Goal: Task Accomplishment & Management: Use online tool/utility

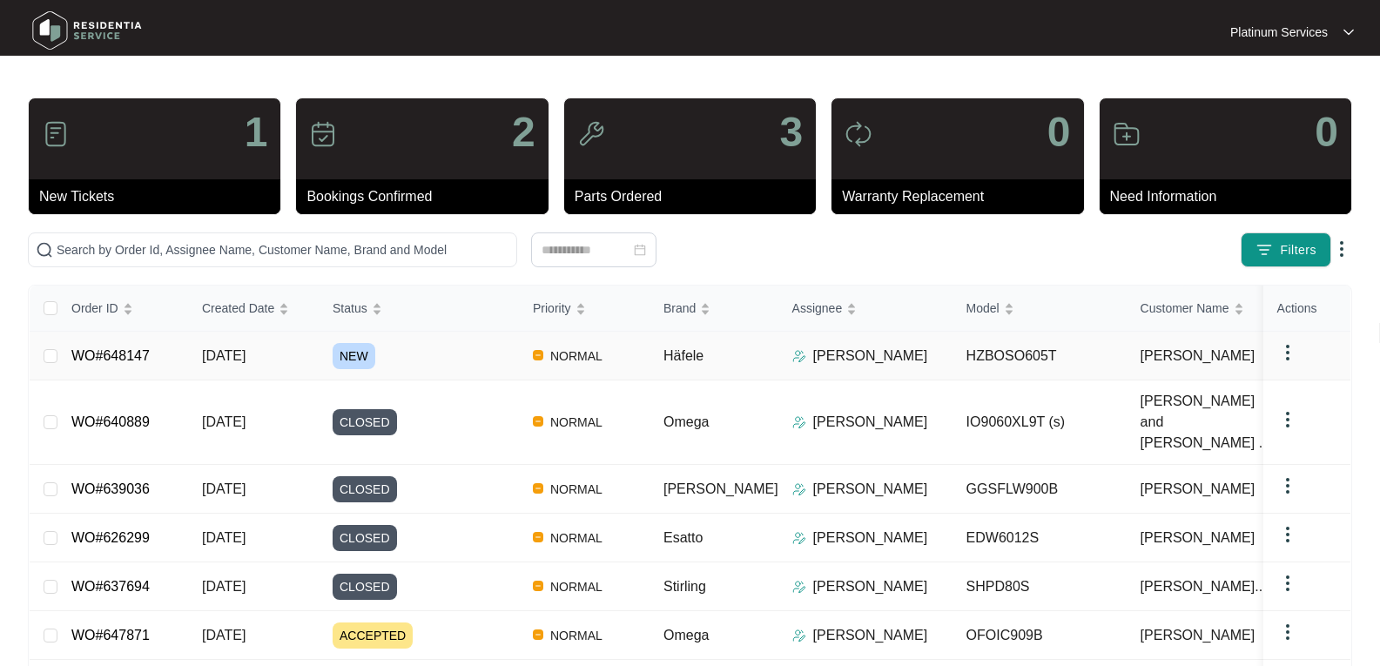
click at [355, 349] on span "NEW" at bounding box center [354, 356] width 43 height 26
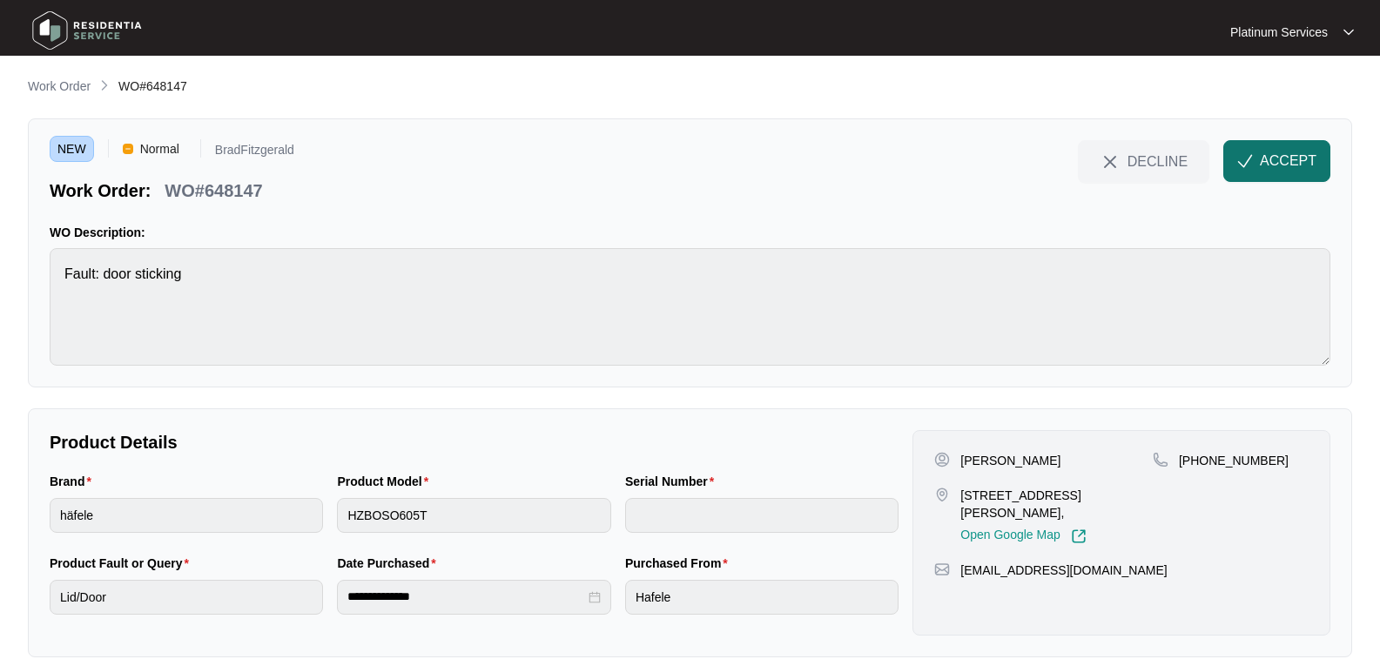
click at [1282, 157] on span "ACCEPT" at bounding box center [1288, 161] width 57 height 21
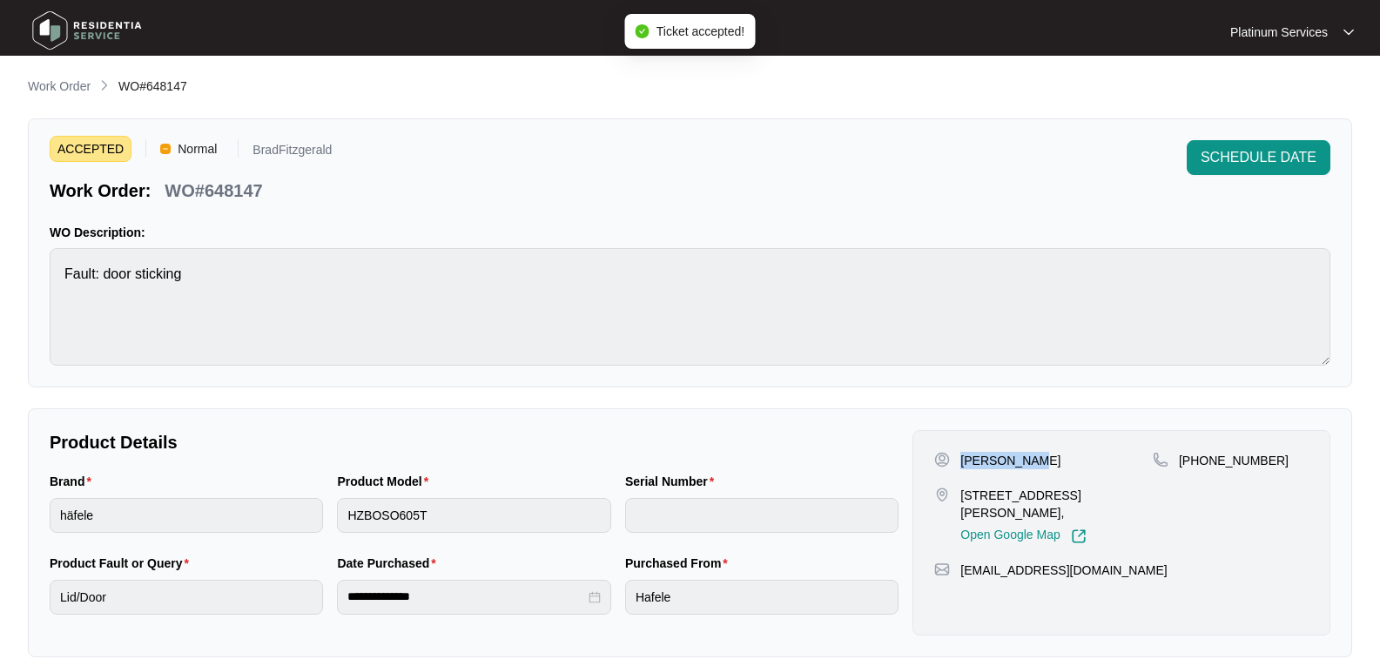
drag, startPoint x: 1045, startPoint y: 462, endPoint x: 958, endPoint y: 461, distance: 87.1
click at [958, 461] on div "[PERSON_NAME]" at bounding box center [1043, 460] width 219 height 17
copy p "[PERSON_NAME]"
drag, startPoint x: 3, startPoint y: 341, endPoint x: -16, endPoint y: 79, distance: 262.8
click at [0, 79] on html "**********" at bounding box center [690, 577] width 1380 height 1155
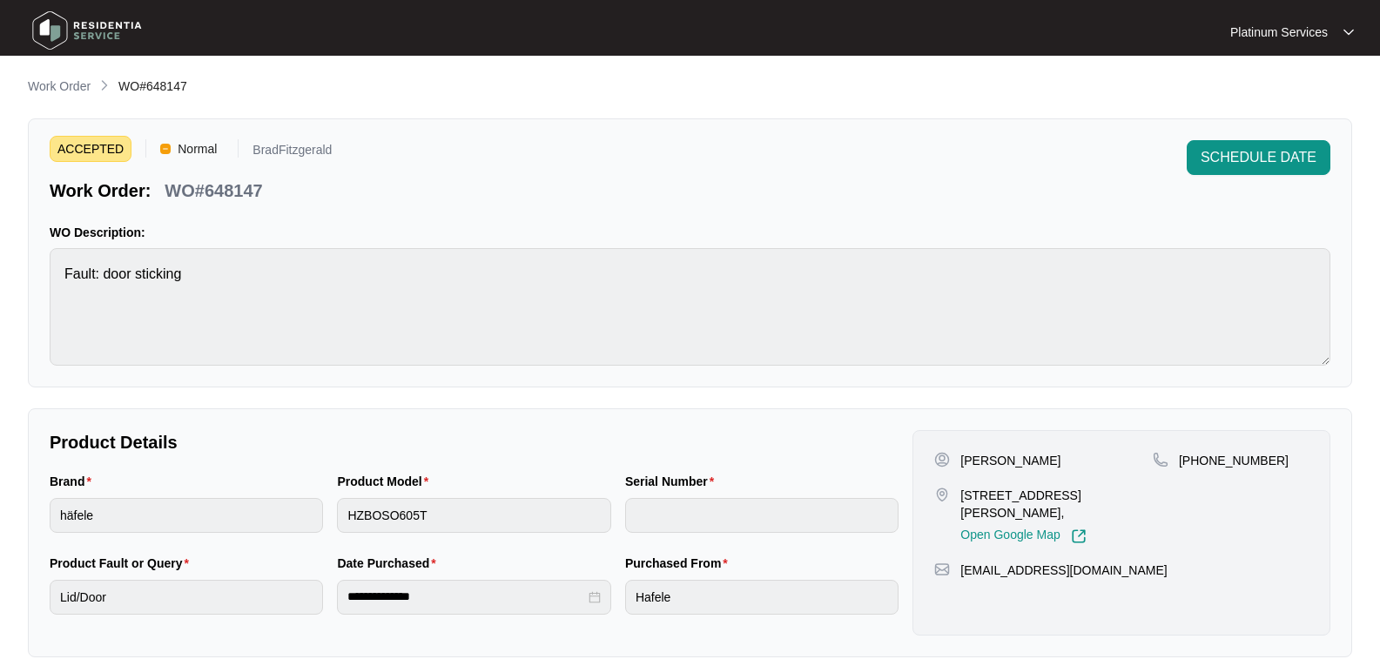
click at [315, 205] on div "ACCEPTED Normal BradFitzgerald Work Order: WO#648147 SCHEDULE DATE WO Descripti…" at bounding box center [690, 252] width 1324 height 269
drag, startPoint x: 1051, startPoint y: 461, endPoint x: 949, endPoint y: 456, distance: 102.0
click at [949, 456] on div "[PERSON_NAME]" at bounding box center [1043, 460] width 219 height 17
copy div "[PERSON_NAME]"
drag, startPoint x: 1065, startPoint y: 511, endPoint x: 961, endPoint y: 492, distance: 105.4
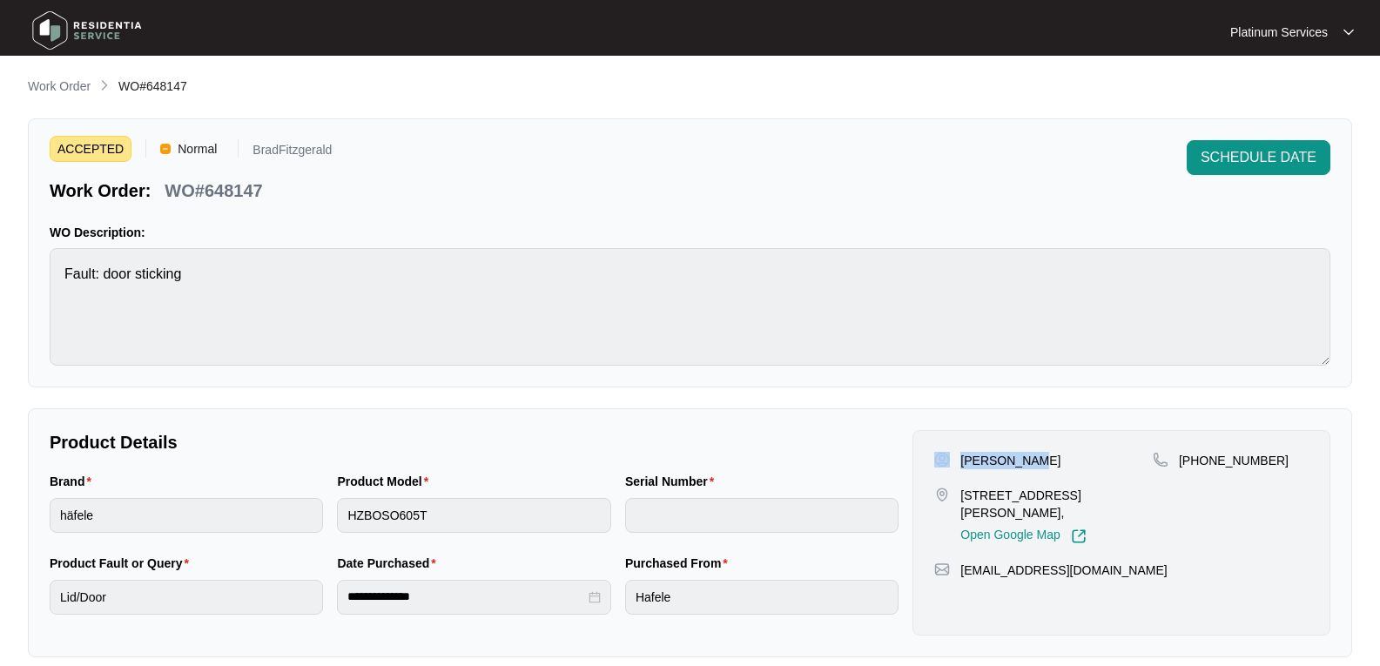
click at [961, 492] on p "[STREET_ADDRESS][PERSON_NAME]," at bounding box center [1056, 504] width 192 height 35
copy p "[STREET_ADDRESS][PERSON_NAME],"
drag, startPoint x: 1174, startPoint y: 571, endPoint x: 959, endPoint y: 574, distance: 215.1
click at [959, 574] on div "[EMAIL_ADDRESS][DOMAIN_NAME]" at bounding box center [1121, 570] width 374 height 17
copy p "[EMAIL_ADDRESS][DOMAIN_NAME]"
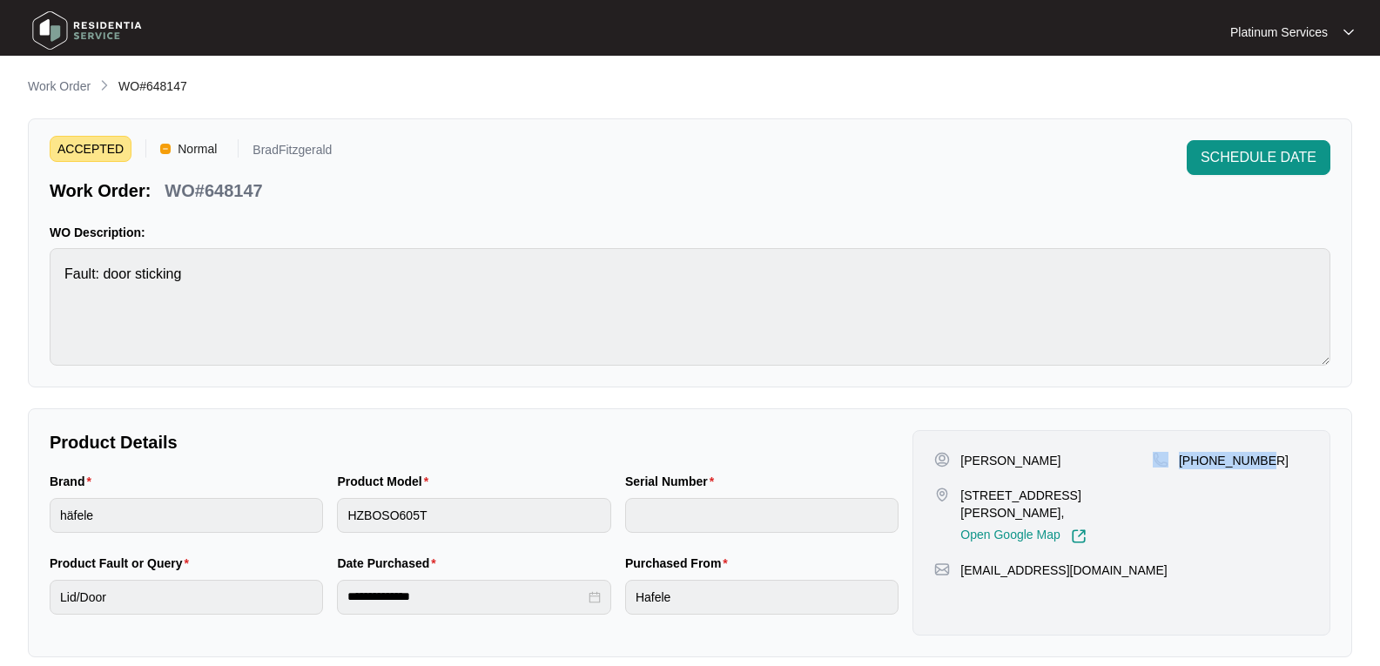
drag, startPoint x: 1288, startPoint y: 459, endPoint x: 1169, endPoint y: 458, distance: 118.4
click at [1169, 458] on div "[PHONE_NUMBER]" at bounding box center [1231, 460] width 156 height 17
copy div "[PHONE_NUMBER]"
click at [47, 275] on div "ACCEPTED Normal BradFitzgerald Work Order: WO#648147 SCHEDULE DATE WO Descripti…" at bounding box center [690, 252] width 1324 height 269
click at [238, 185] on p "WO#648147" at bounding box center [214, 190] width 98 height 24
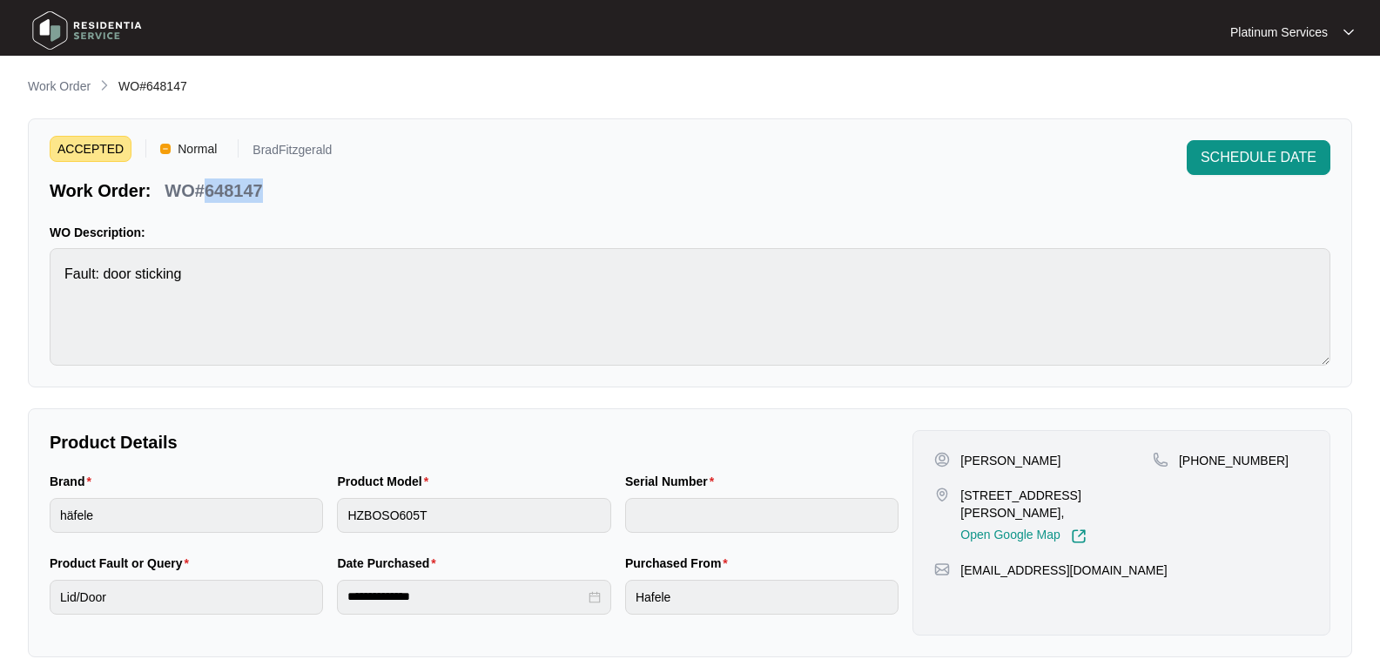
click at [238, 185] on p "WO#648147" at bounding box center [214, 190] width 98 height 24
copy p "648147"
click at [239, 521] on div "Brand häfele Product Model HZBOSO605T Serial Number" at bounding box center [474, 513] width 863 height 82
click at [0, 510] on html "**********" at bounding box center [690, 577] width 1380 height 1155
click at [1, 61] on main "**********" at bounding box center [690, 577] width 1380 height 1155
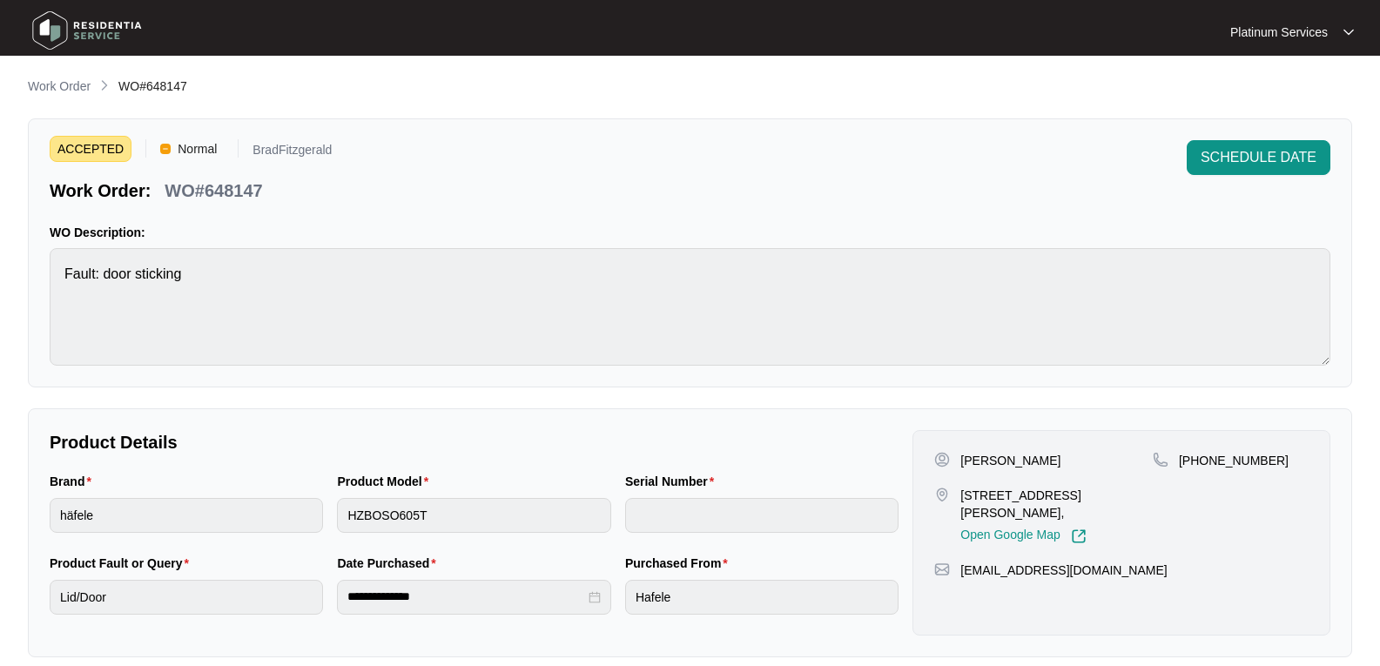
click at [91, 34] on img at bounding box center [87, 30] width 122 height 52
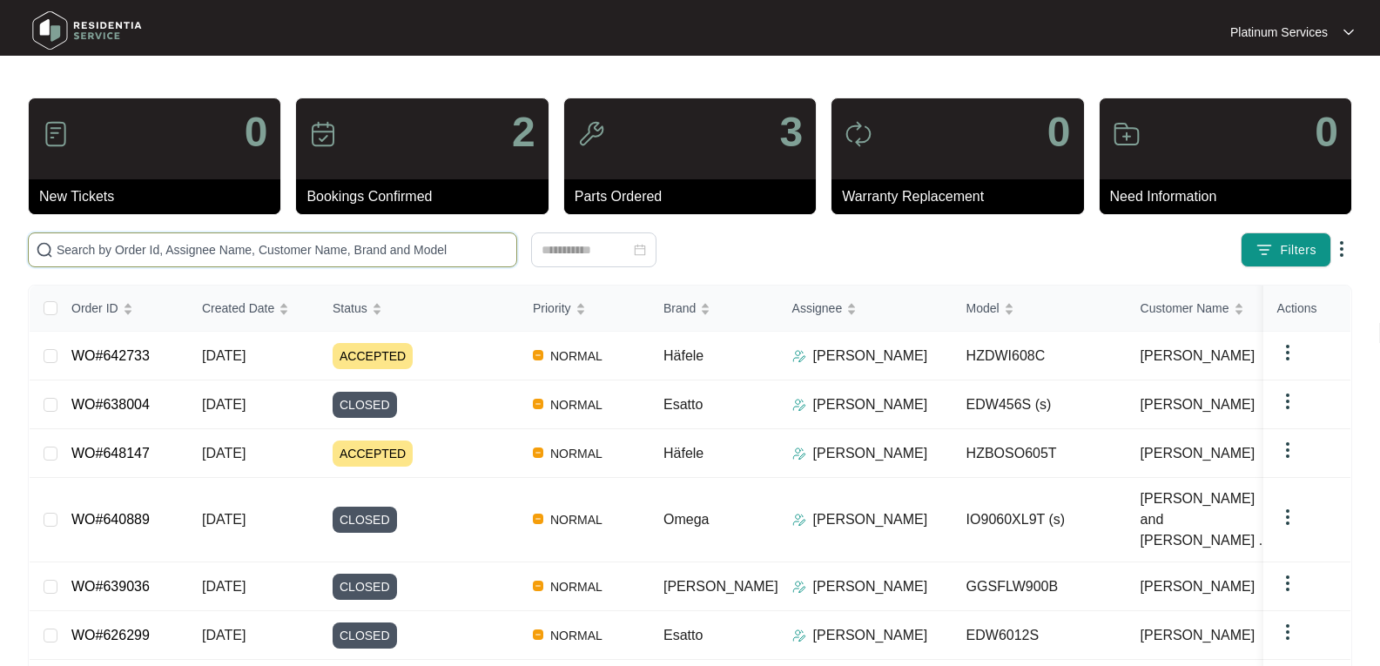
click at [211, 245] on input "text" at bounding box center [283, 249] width 453 height 19
paste input "644978"
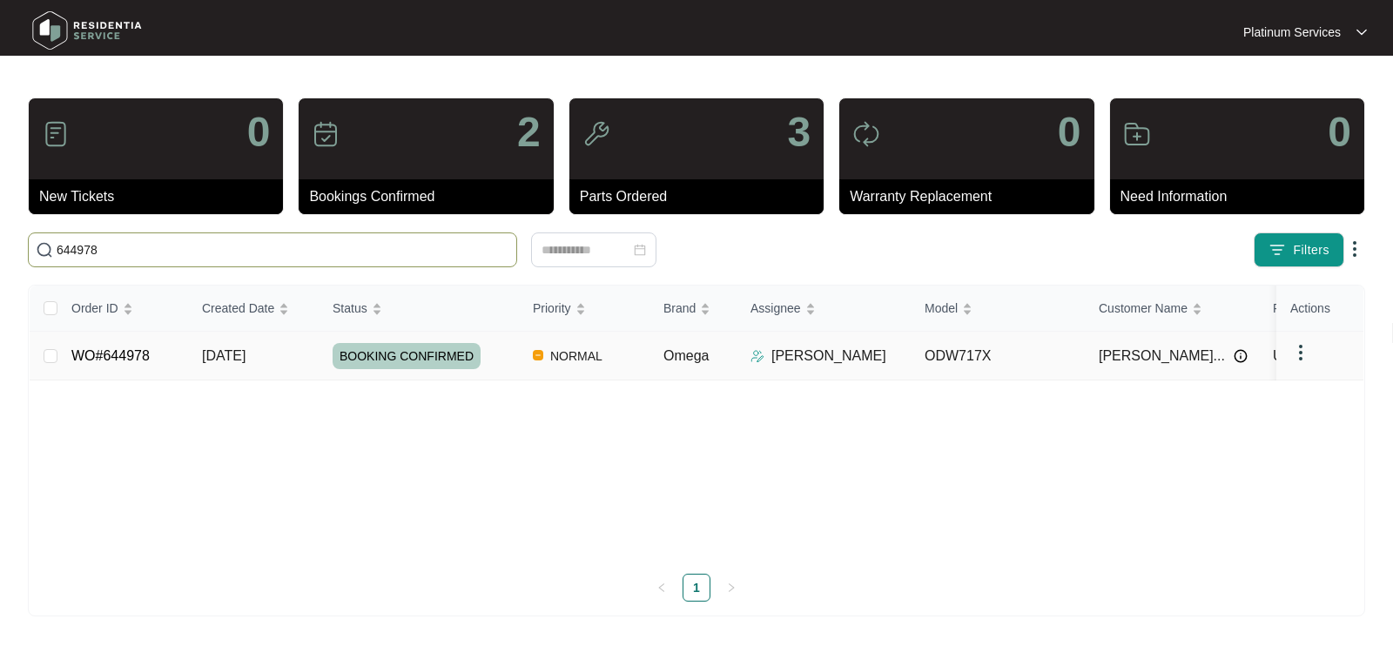
type input "644978"
click at [233, 349] on span "[DATE]" at bounding box center [224, 355] width 44 height 15
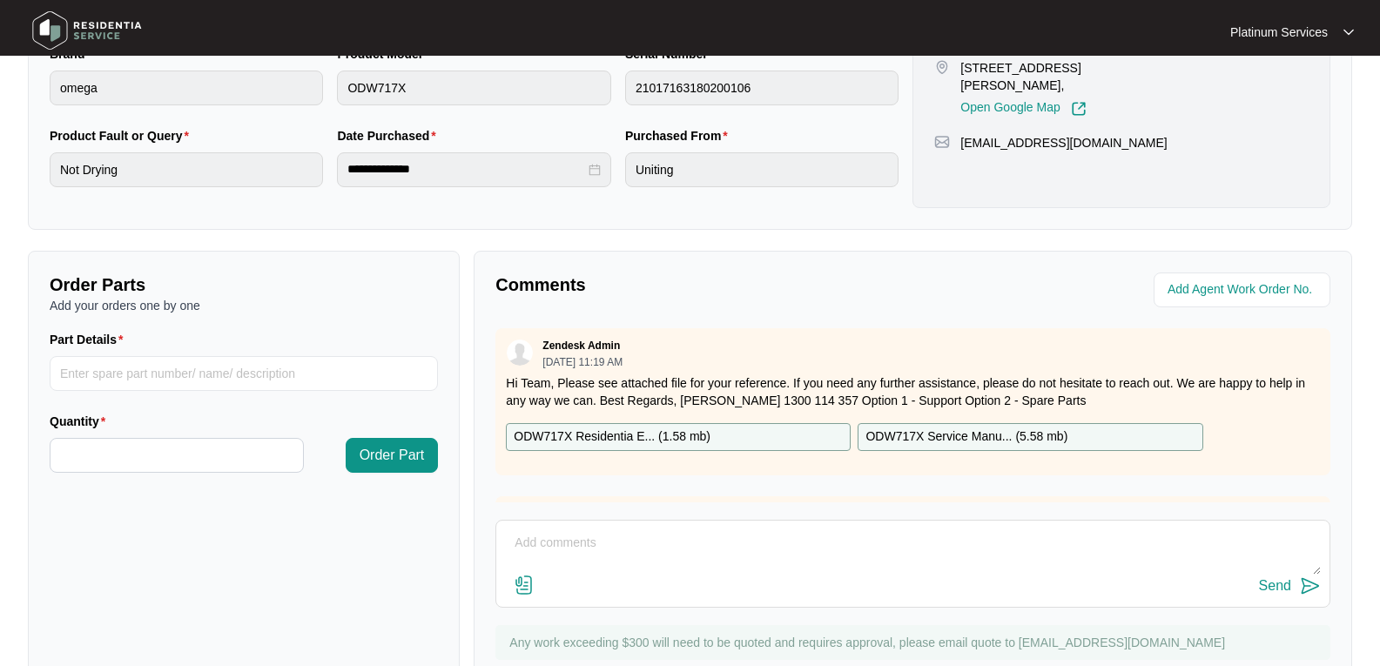
scroll to position [435, 0]
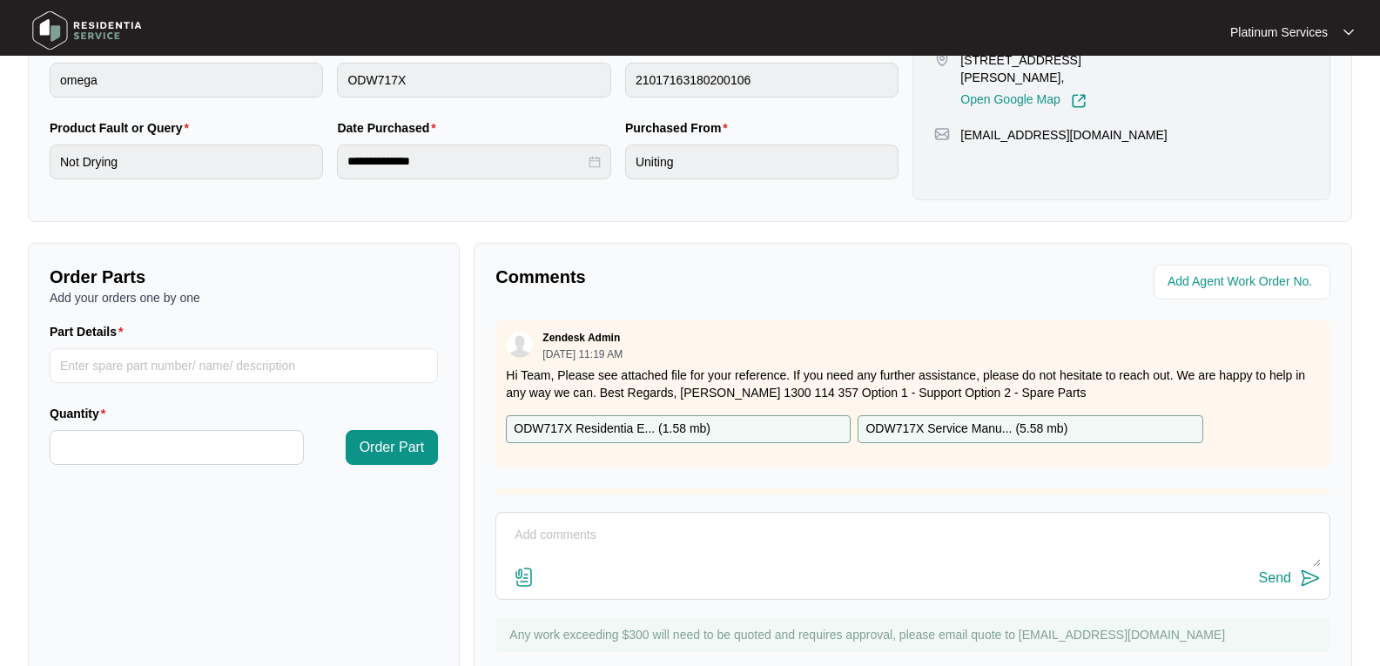
click at [590, 536] on textarea at bounding box center [913, 544] width 816 height 45
paste textarea "Customer mentioned that the dishes are not getting cleaned properly. 1)I don't …"
drag, startPoint x: 565, startPoint y: 549, endPoint x: 585, endPoint y: 555, distance: 20.7
click at [565, 549] on textarea "Hi Team, Please technician report - Customer mentioned that the dishes are not …" at bounding box center [913, 544] width 816 height 45
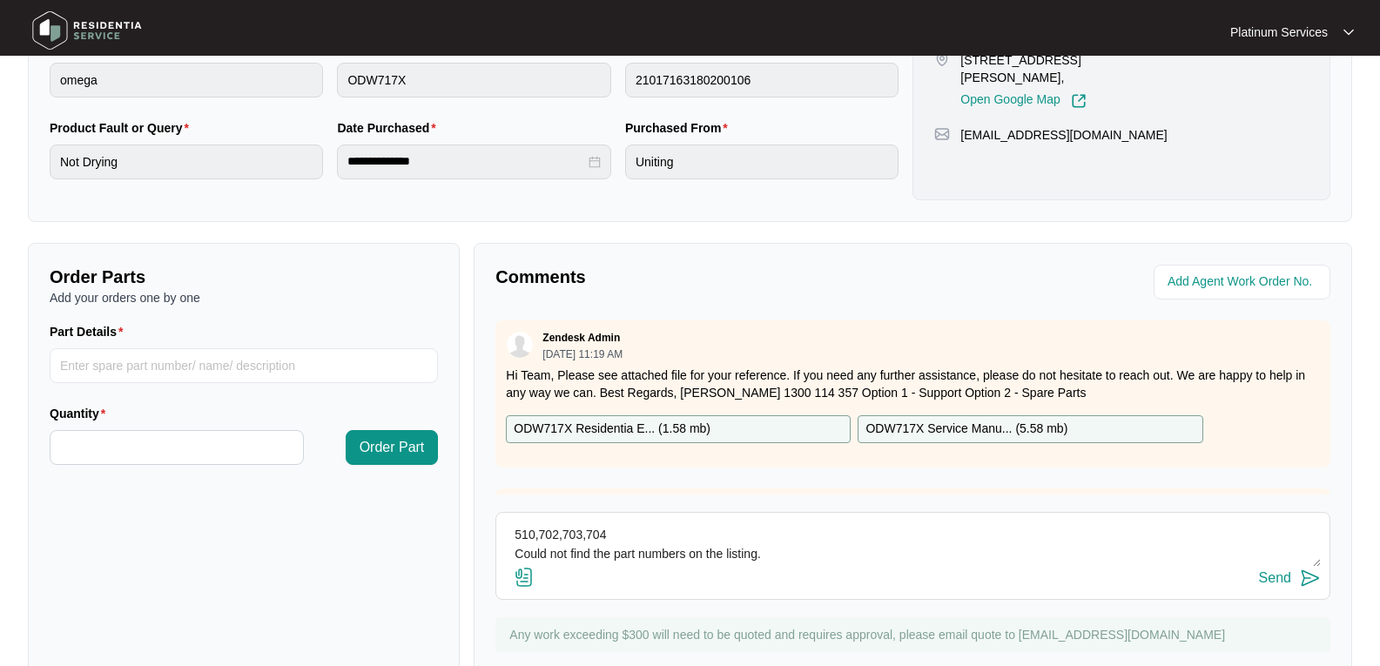
scroll to position [155, 0]
drag, startPoint x: 771, startPoint y: 563, endPoint x: 505, endPoint y: 536, distance: 266.9
click at [505, 536] on textarea "Hi Team, Please technician report - Customer mentioned that the dishes are not …" at bounding box center [913, 544] width 816 height 45
click at [633, 554] on textarea "Hi Team, Please technician report - Customer mentioned that the dishes are not …" at bounding box center [913, 544] width 816 height 45
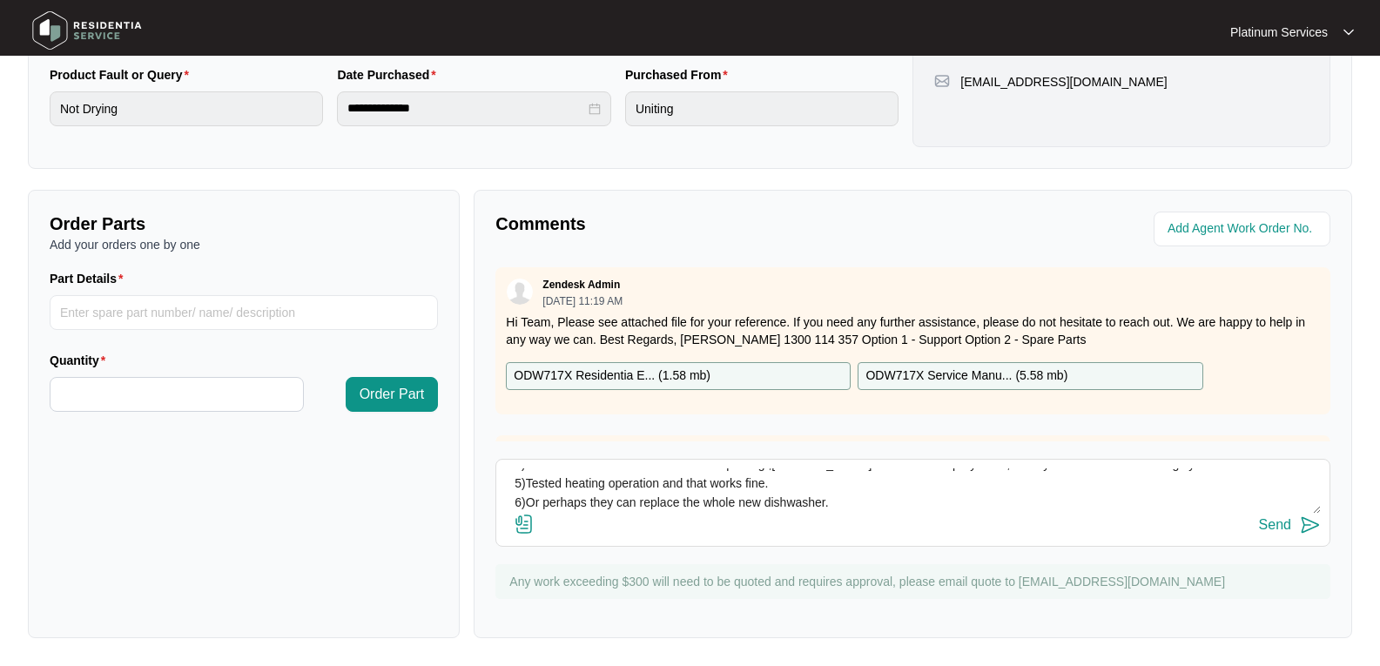
scroll to position [192, 0]
drag, startPoint x: 770, startPoint y: 561, endPoint x: 590, endPoint y: 471, distance: 200.5
click at [581, 485] on textarea "Hi Team, Please technician report - Customer mentioned that the dishes are not …" at bounding box center [913, 490] width 816 height 45
click at [647, 492] on textarea "Hi Team, Please technician report - Customer mentioned that the dishes are not …" at bounding box center [913, 490] width 816 height 45
drag, startPoint x: 764, startPoint y: 497, endPoint x: 524, endPoint y: 487, distance: 240.5
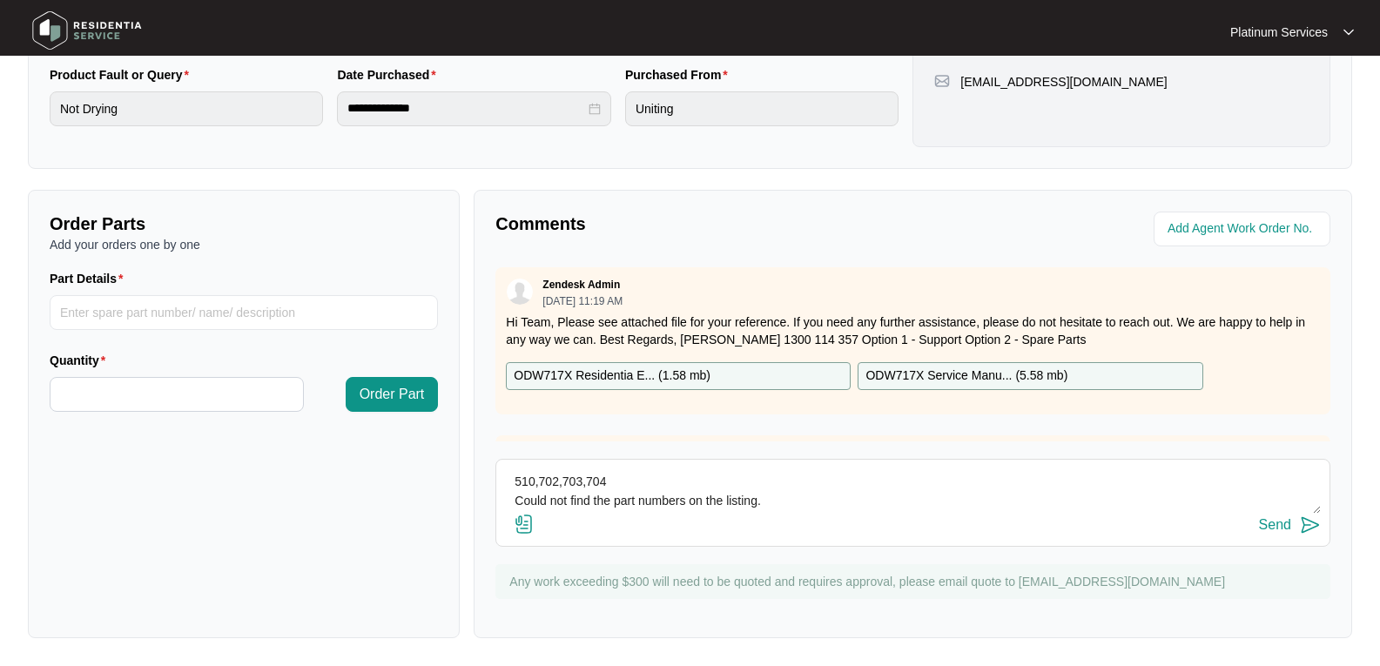
click at [524, 487] on textarea "Hi Team, Please technician report - Customer mentioned that the dishes are not …" at bounding box center [913, 490] width 816 height 45
paste textarea "510 - SP10039 702 - SP19787 703 - SP19747 704 - SP10403"
type textarea "Hi Team, Please technician report - Customer mentioned that the dishes are not …"
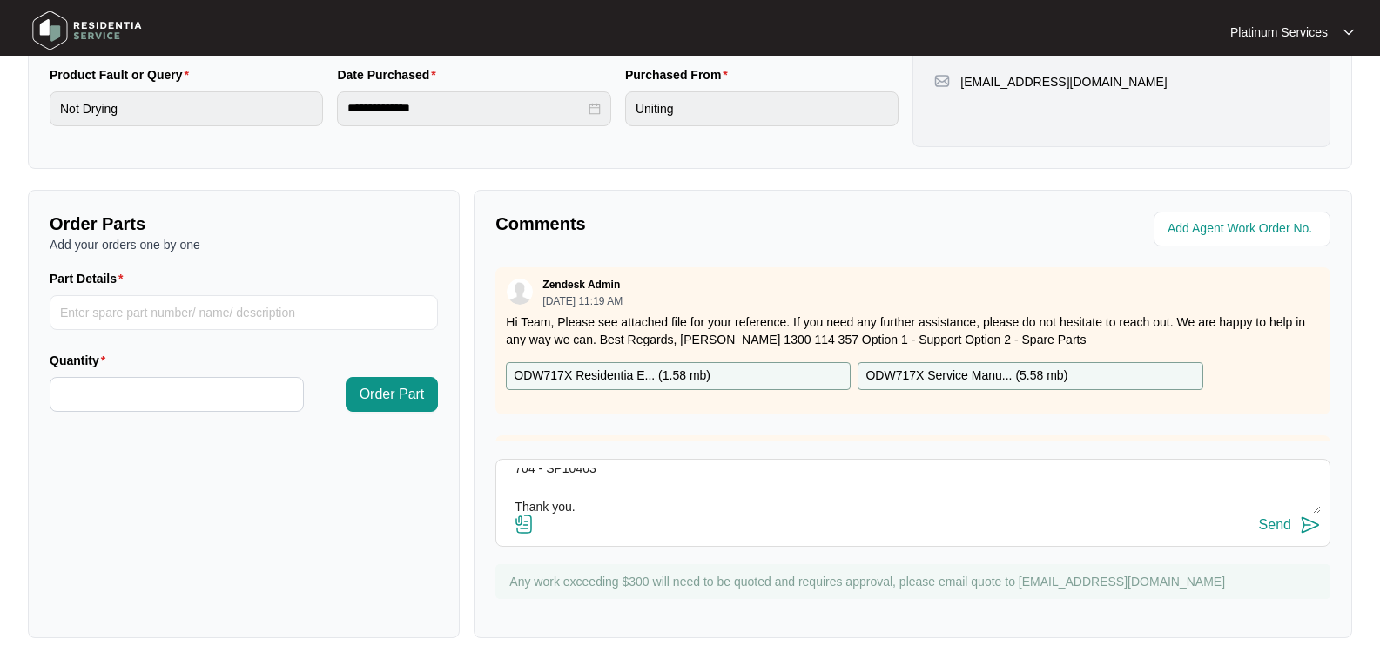
click at [1310, 528] on img at bounding box center [1310, 525] width 21 height 21
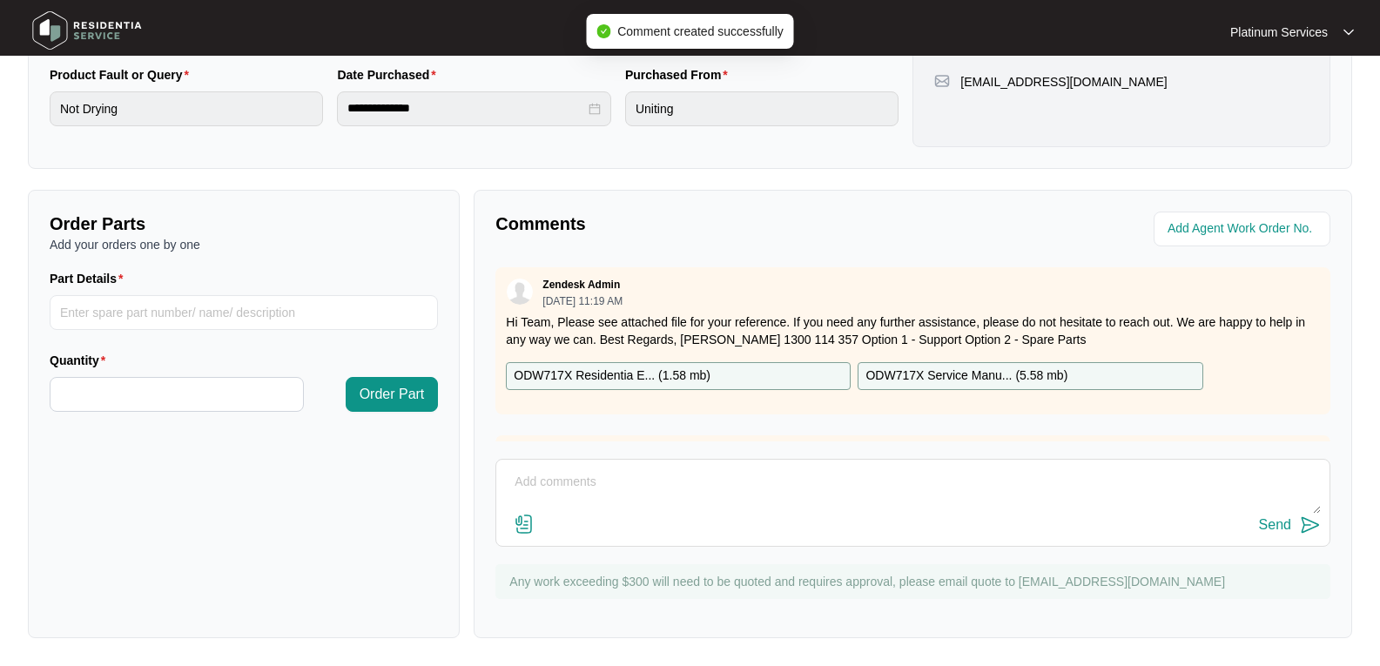
scroll to position [261, 0]
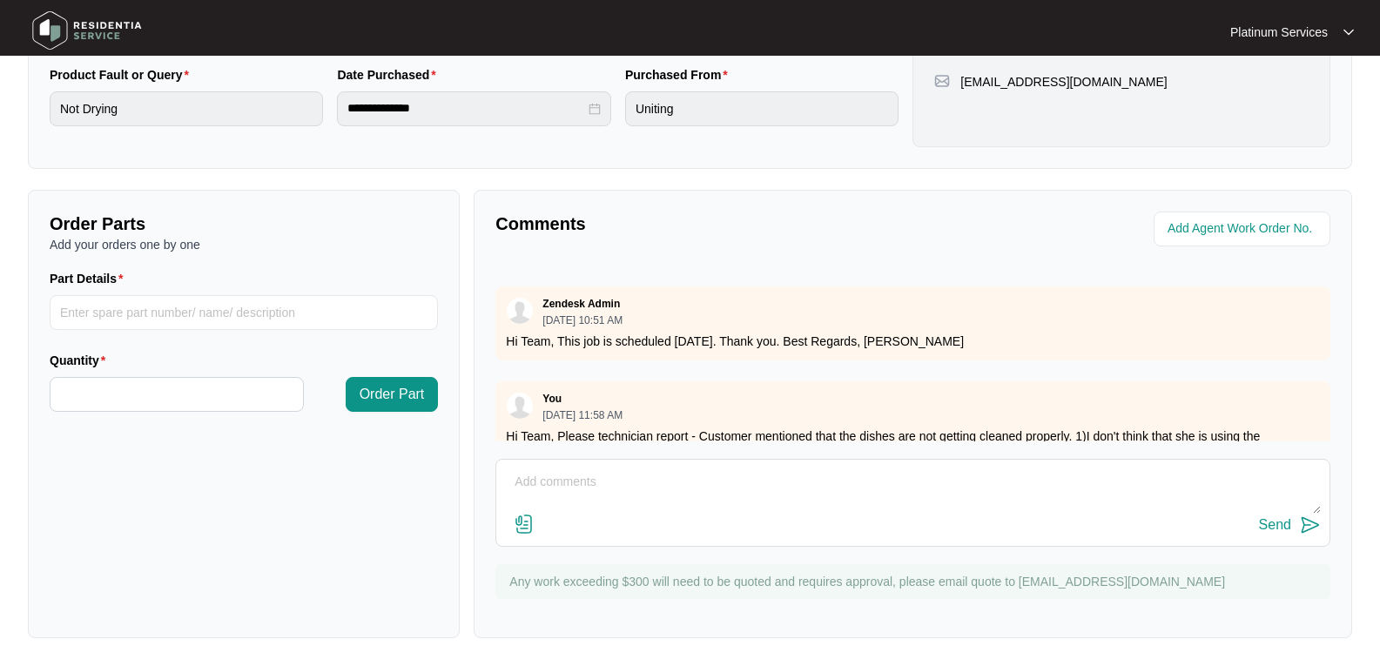
click at [99, 23] on img at bounding box center [87, 30] width 122 height 52
